Goal: Navigation & Orientation: Find specific page/section

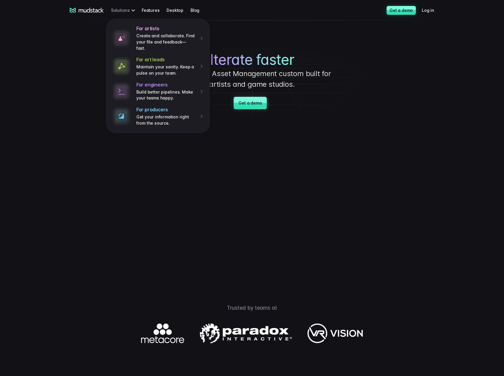
click at [131, 8] on div "For artists Create and collaborate. Find your file and feedback— fast. For art …" at bounding box center [124, 10] width 26 height 11
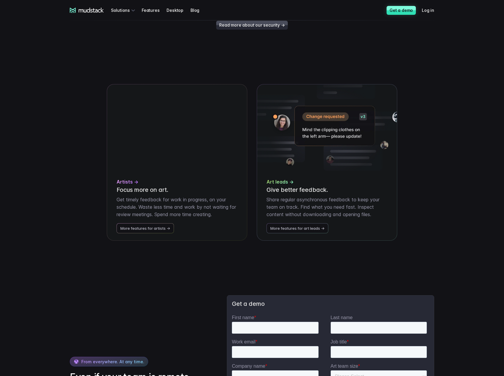
scroll to position [1302, 0]
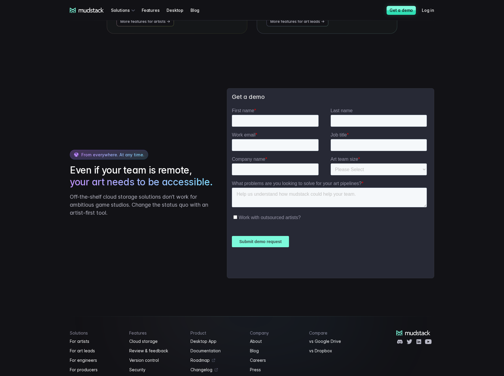
click at [79, 9] on icon at bounding box center [87, 10] width 34 height 5
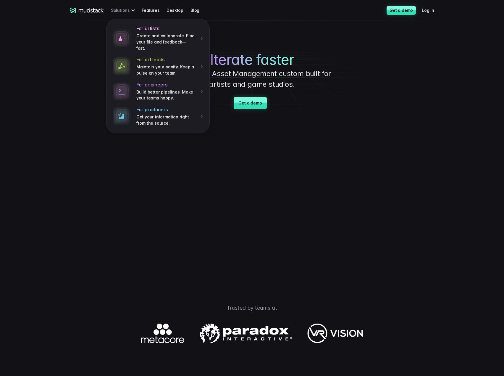
scroll to position [0, 0]
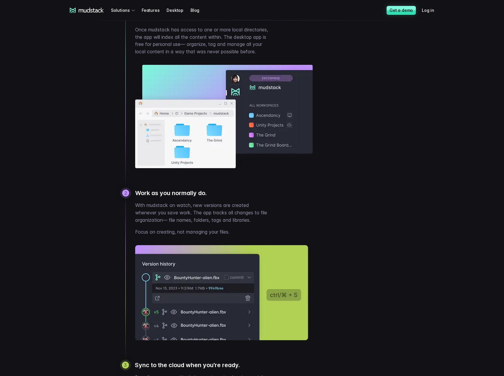
scroll to position [414, 0]
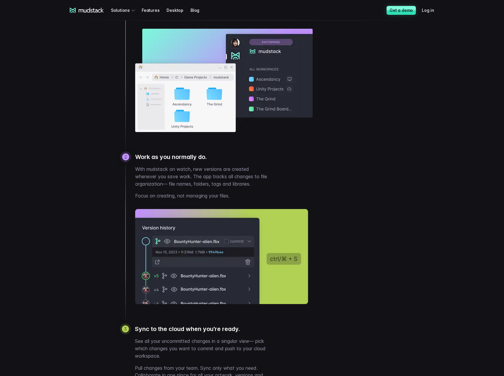
click at [465, 202] on div "mudstack logo Solutions Features Desktop Blog Get a demo Log in mudstack logo S…" at bounding box center [252, 339] width 504 height 1507
